Goal: Information Seeking & Learning: Understand process/instructions

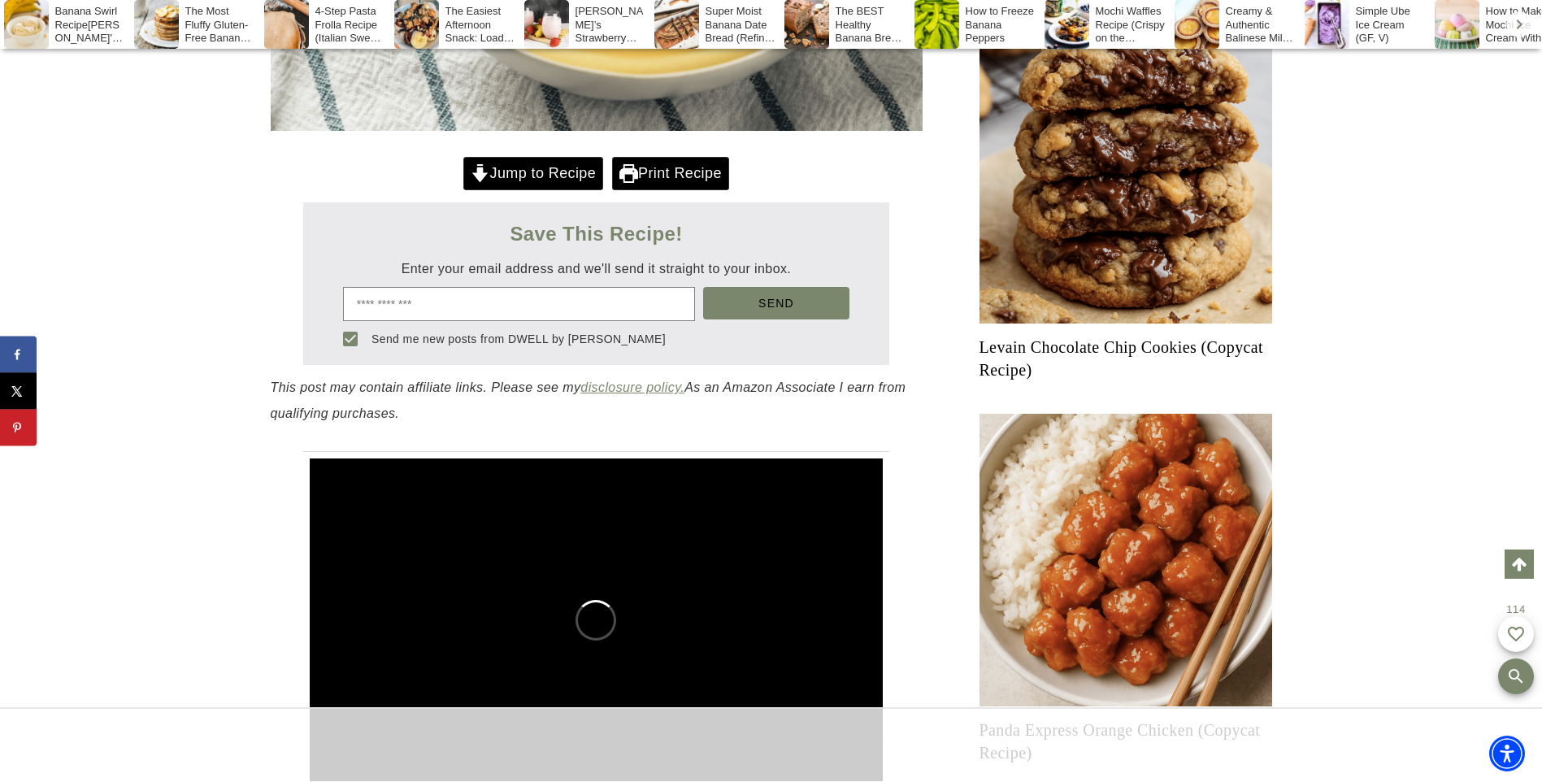
click at [501, 167] on link "Jump to Recipe" at bounding box center [533, 173] width 140 height 33
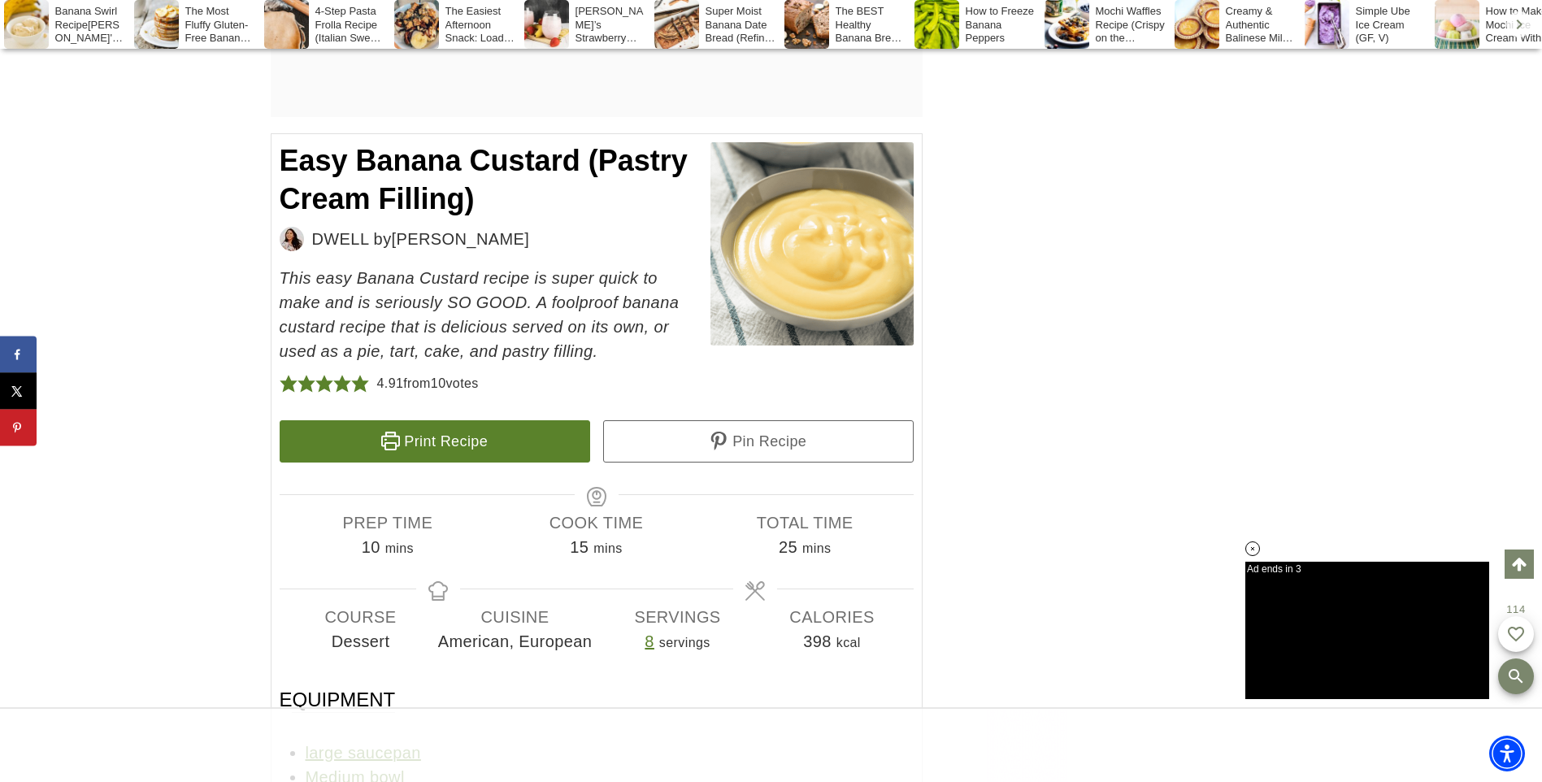
click at [532, 450] on link "Print Recipe" at bounding box center [435, 441] width 310 height 42
